Goal: Task Accomplishment & Management: Complete application form

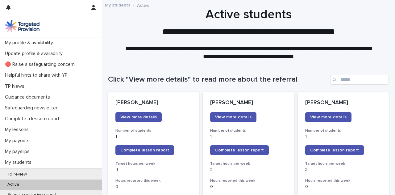
click at [255, 85] on div "Click "View more details" to read more about the referral" at bounding box center [248, 77] width 281 height 30
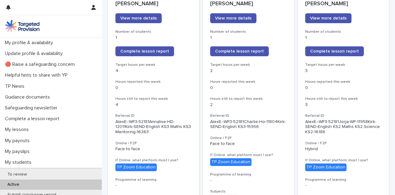
scroll to position [86, 0]
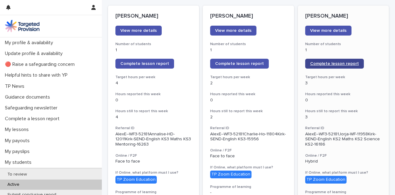
click at [338, 62] on span "Complete lesson report" at bounding box center [334, 63] width 49 height 4
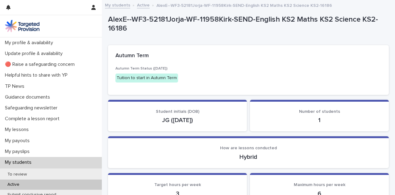
click at [236, 78] on div "Autumn Term Status (Sep 2025) Tuition to start in Autumn Term" at bounding box center [248, 76] width 266 height 21
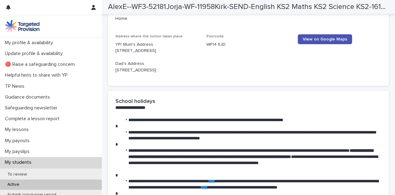
scroll to position [886, 0]
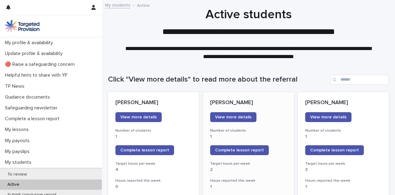
scroll to position [12, 0]
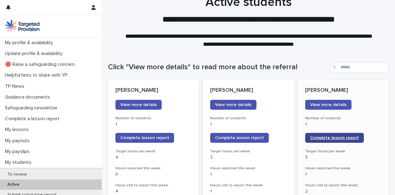
click at [359, 137] on link "Complete lesson report" at bounding box center [334, 138] width 59 height 10
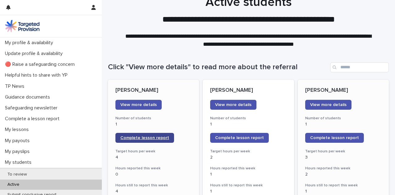
click at [153, 139] on span "Complete lesson report" at bounding box center [144, 138] width 49 height 4
click at [142, 138] on span "Complete lesson report" at bounding box center [144, 138] width 49 height 4
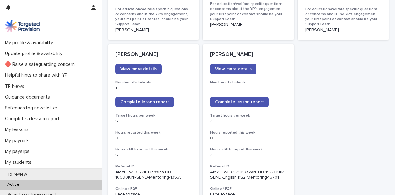
scroll to position [506, 0]
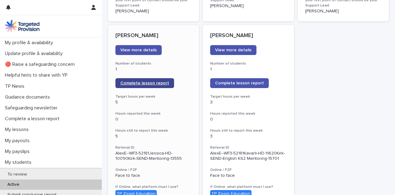
click at [148, 81] on span "Complete lesson report" at bounding box center [144, 83] width 49 height 4
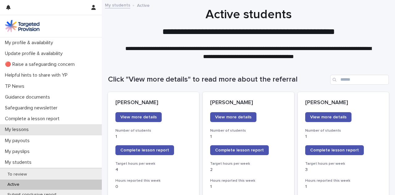
click at [30, 135] on div "My lessons" at bounding box center [51, 129] width 102 height 11
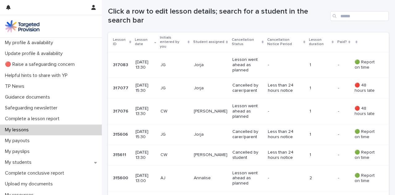
scroll to position [136, 0]
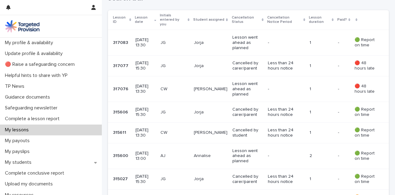
click at [238, 148] on p "Lesson went ahead as planned" at bounding box center [247, 155] width 31 height 15
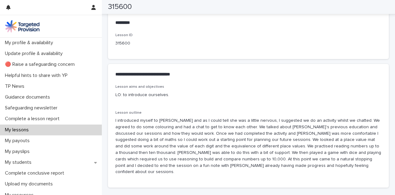
scroll to position [309, 0]
click at [86, 132] on div "My lessons" at bounding box center [51, 129] width 102 height 11
